Goal: Information Seeking & Learning: Find specific fact

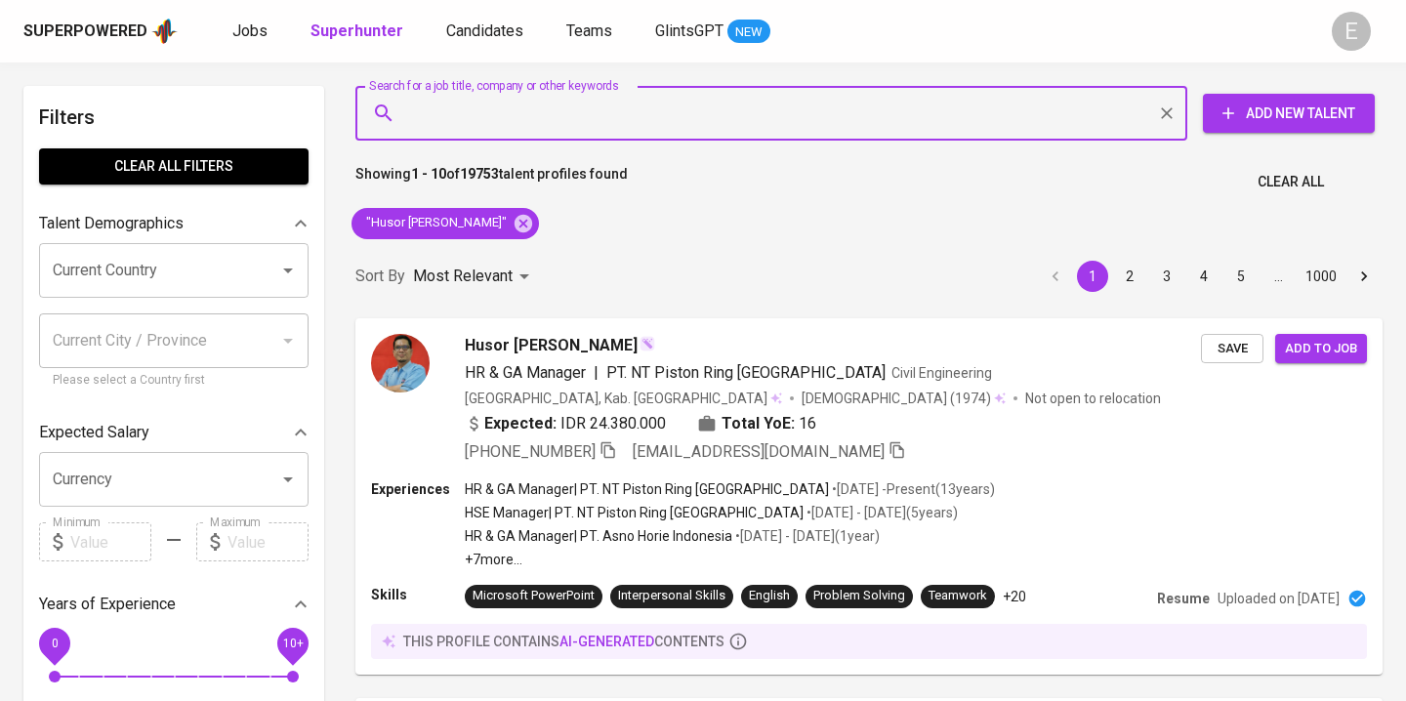
type input "[EMAIL_ADDRESS][DOMAIN_NAME]"
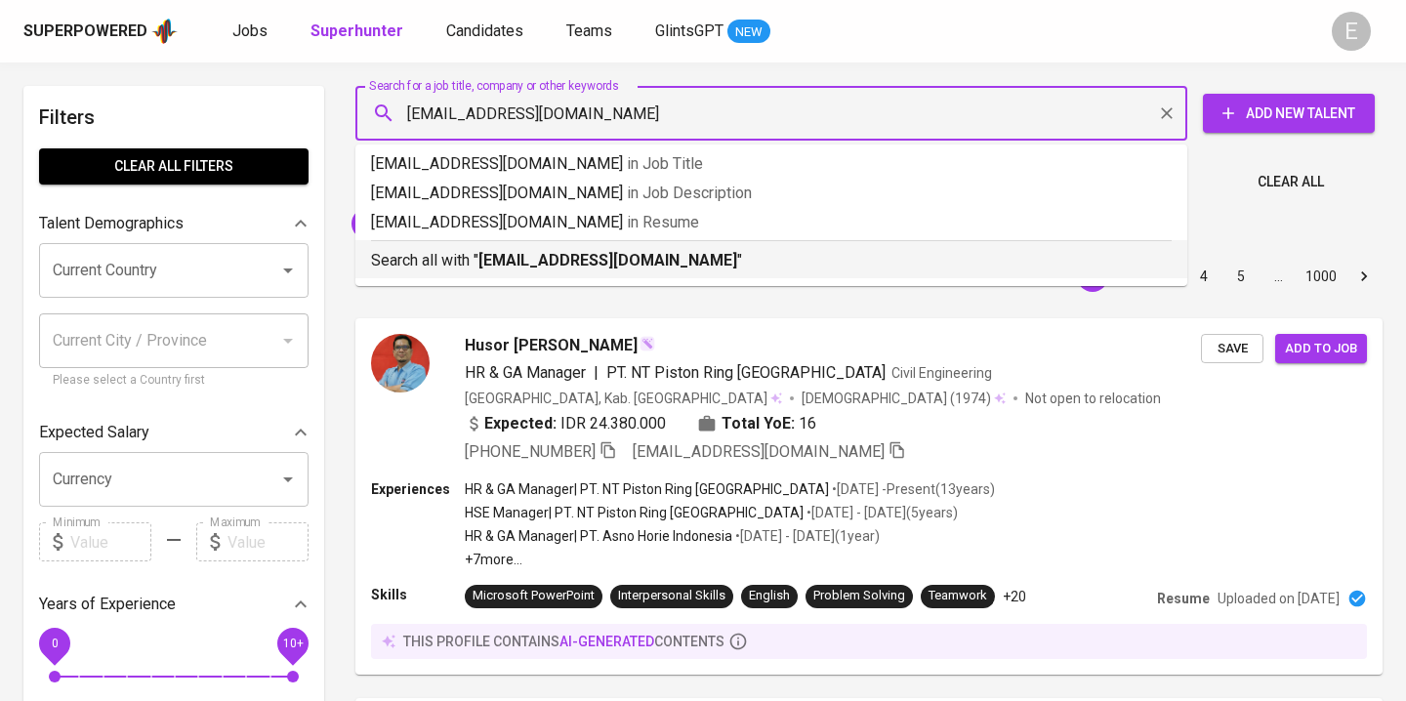
click at [475, 267] on p "Search all with " [EMAIL_ADDRESS][DOMAIN_NAME] "" at bounding box center [771, 260] width 800 height 23
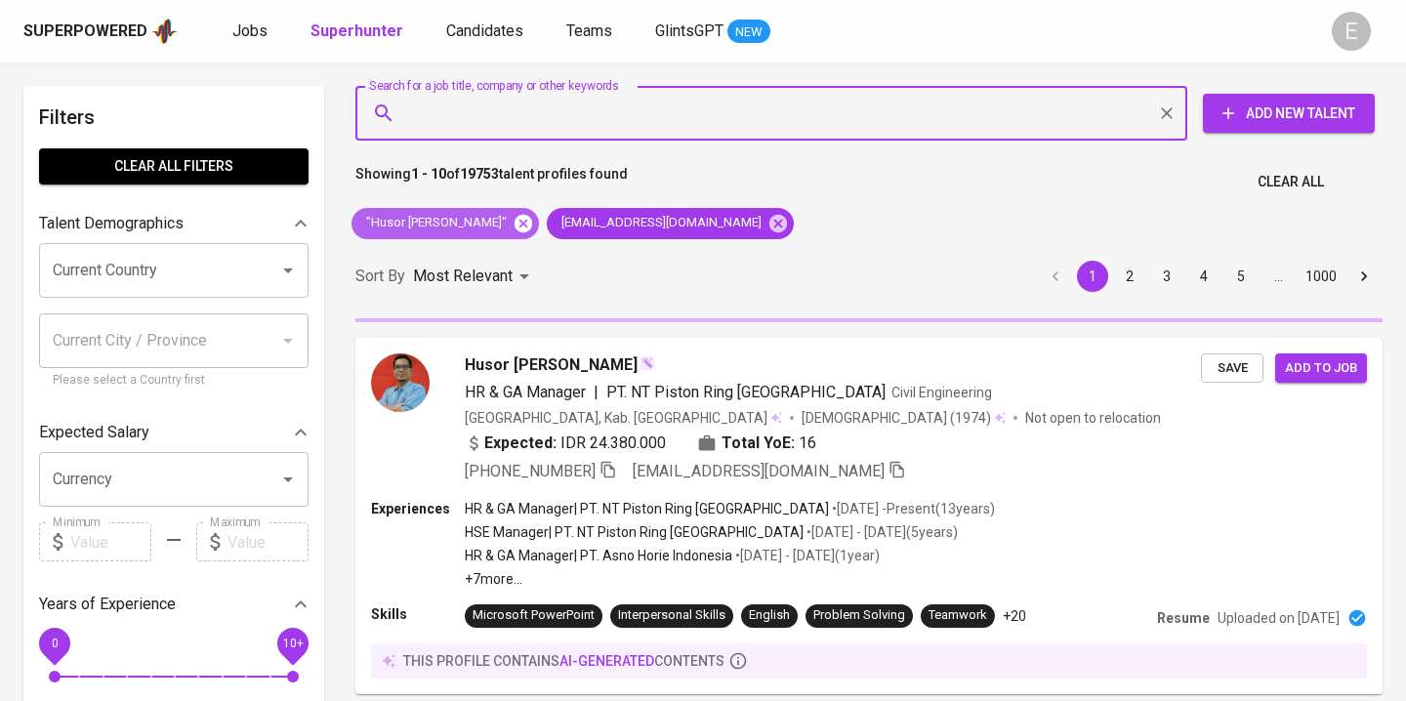
click at [512, 223] on icon at bounding box center [522, 223] width 21 height 21
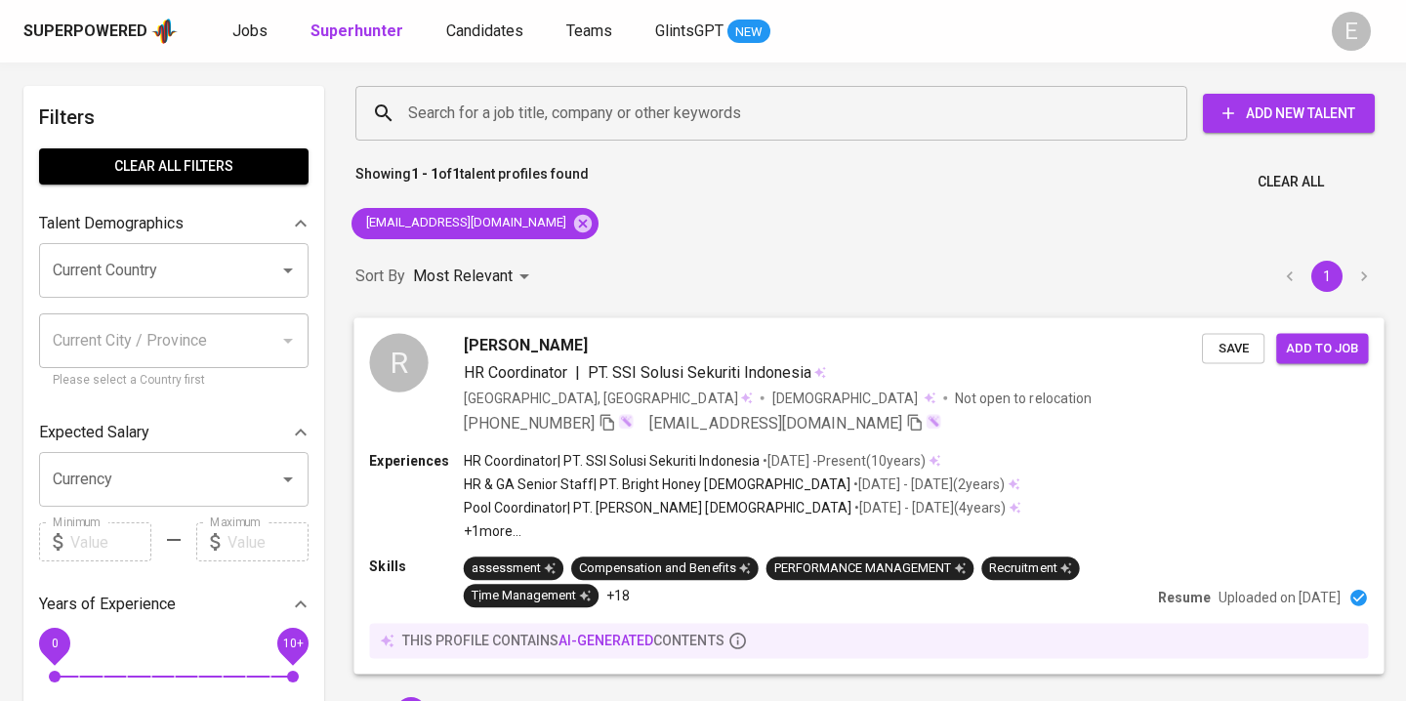
click at [598, 425] on icon "button" at bounding box center [607, 422] width 18 height 18
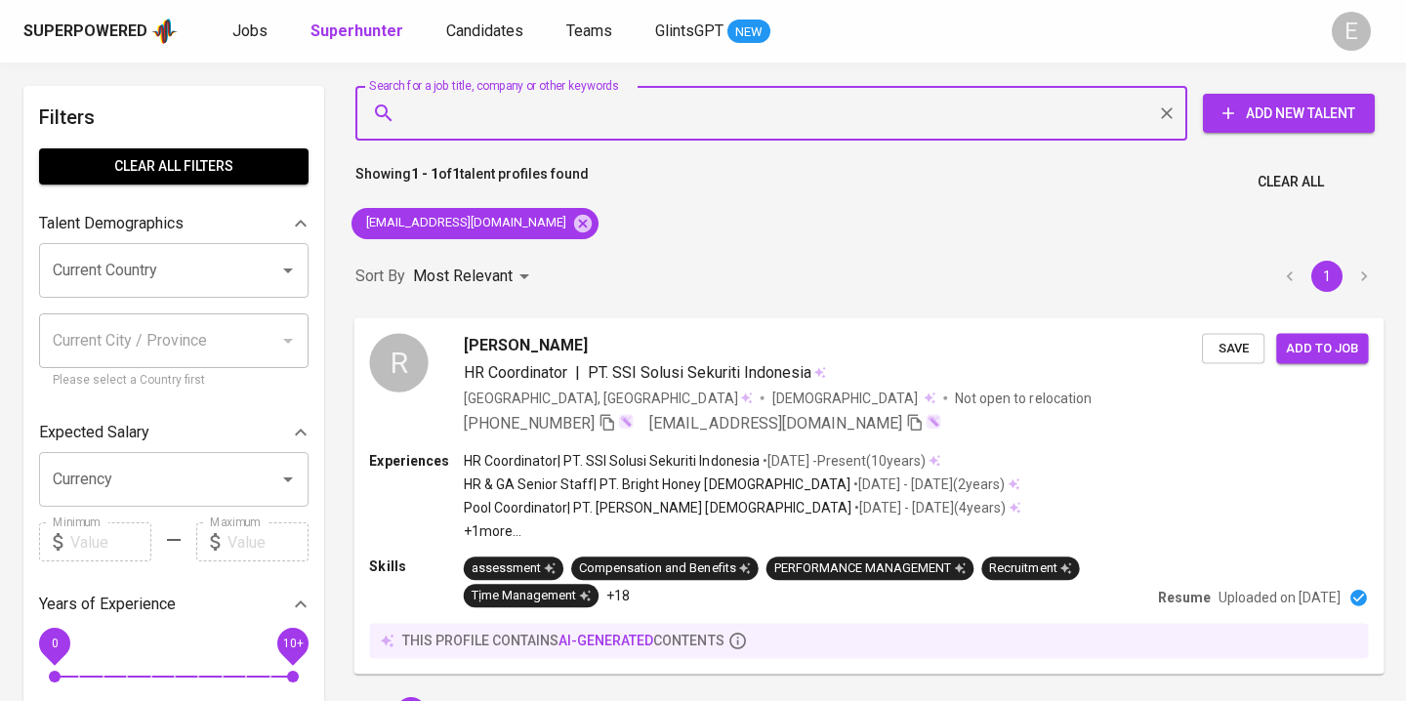
click at [536, 112] on input "Search for a job title, company or other keywords" at bounding box center [776, 113] width 746 height 37
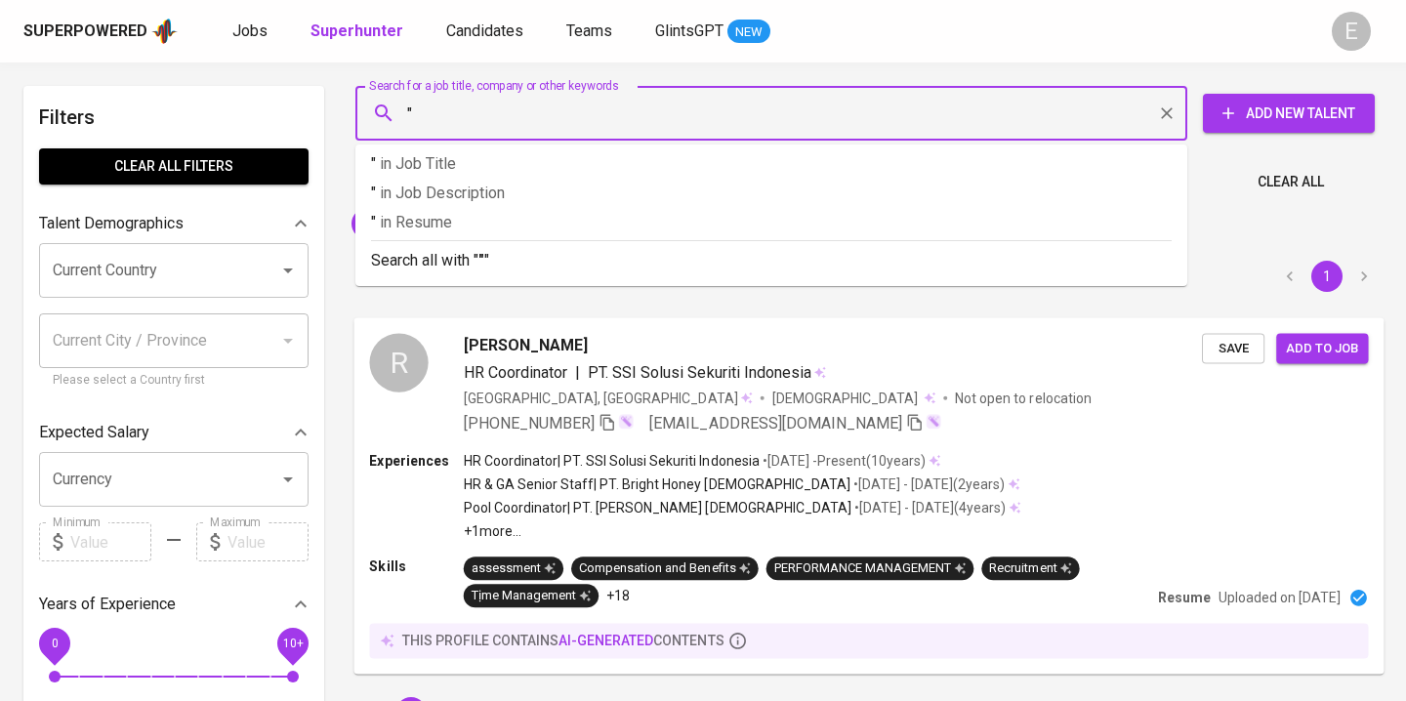
paste input "[PERSON_NAME]"
type input ""[PERSON_NAME]""
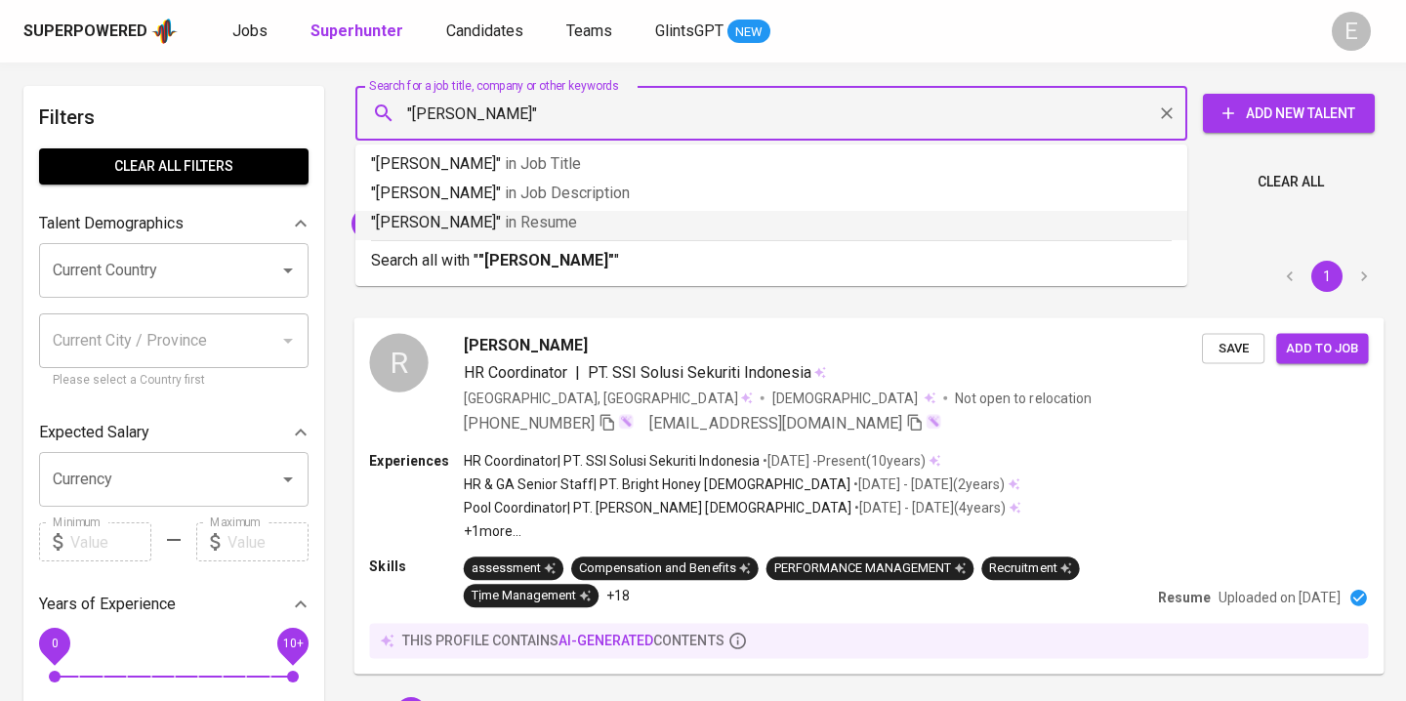
click at [529, 257] on b ""[PERSON_NAME]"" at bounding box center [546, 260] width 136 height 19
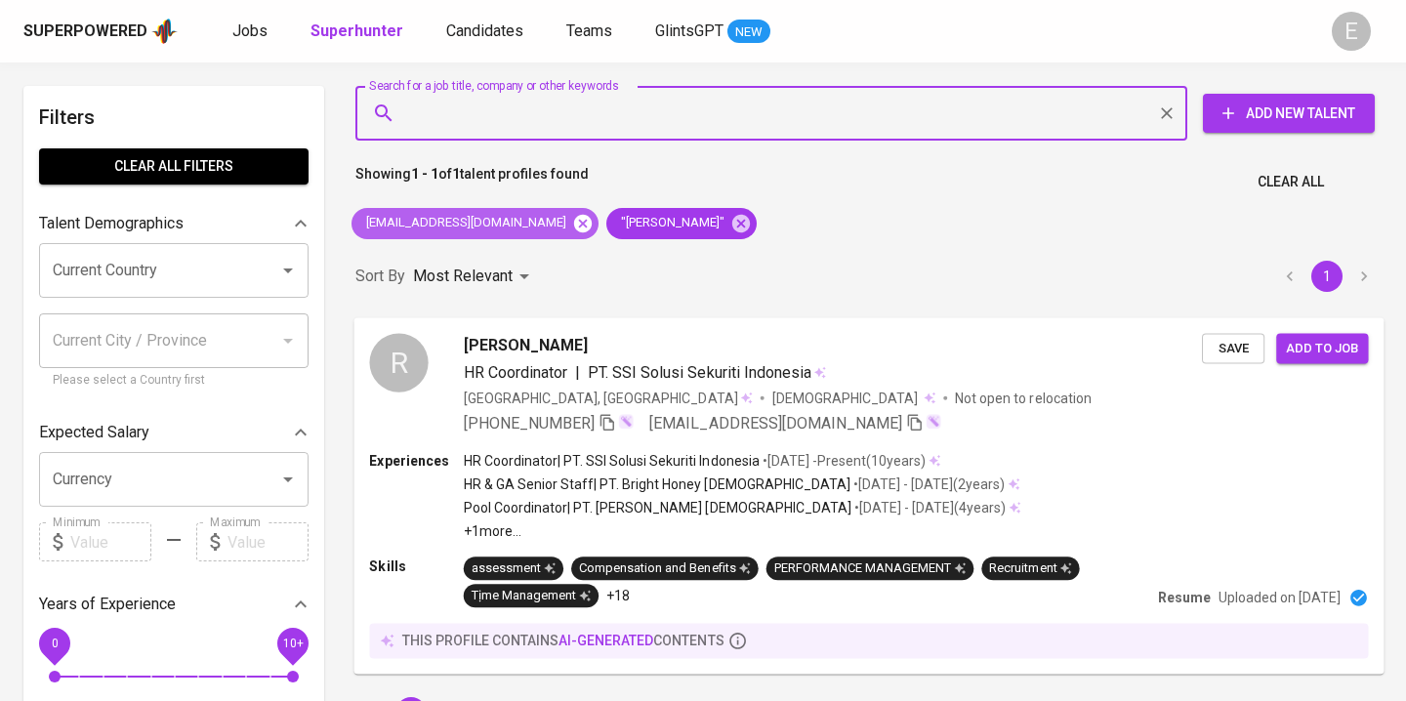
click at [574, 227] on icon at bounding box center [583, 223] width 18 height 18
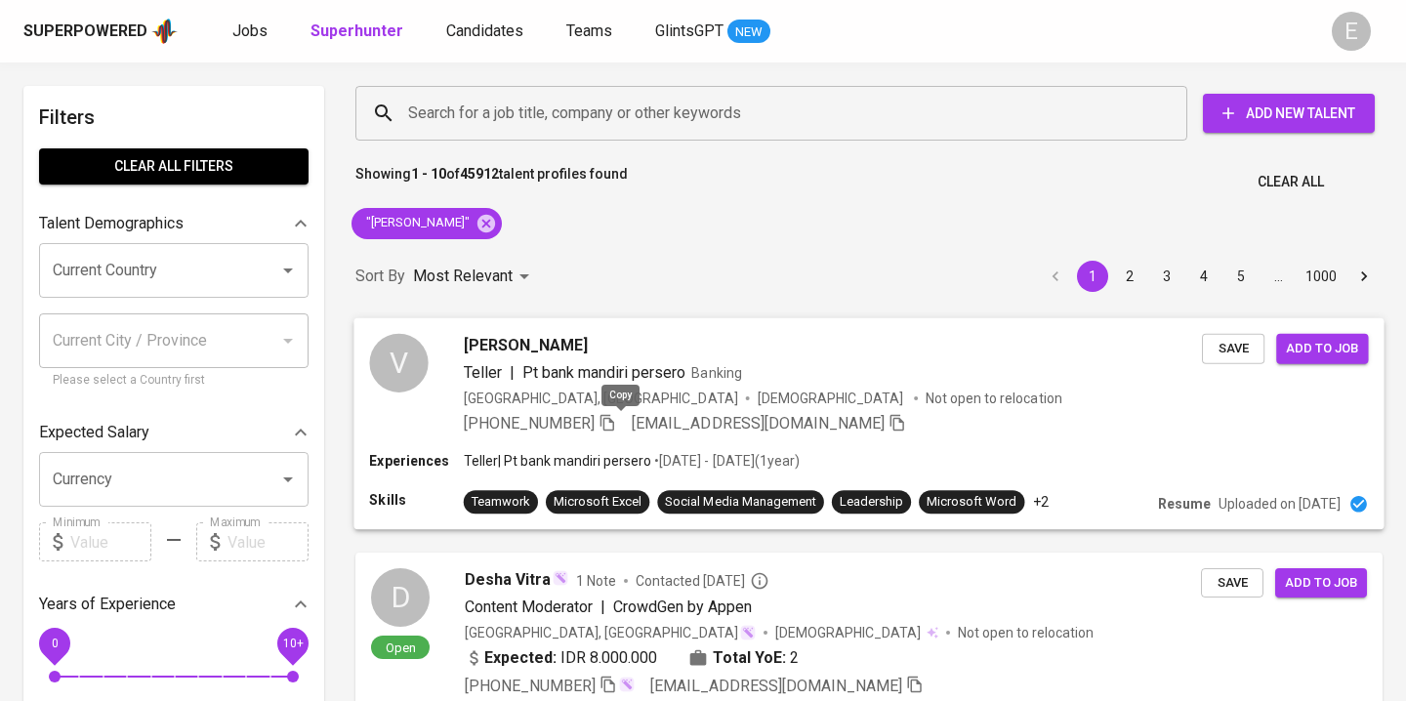
click at [614, 417] on icon "button" at bounding box center [607, 422] width 14 height 17
